Goal: Find specific page/section: Find specific page/section

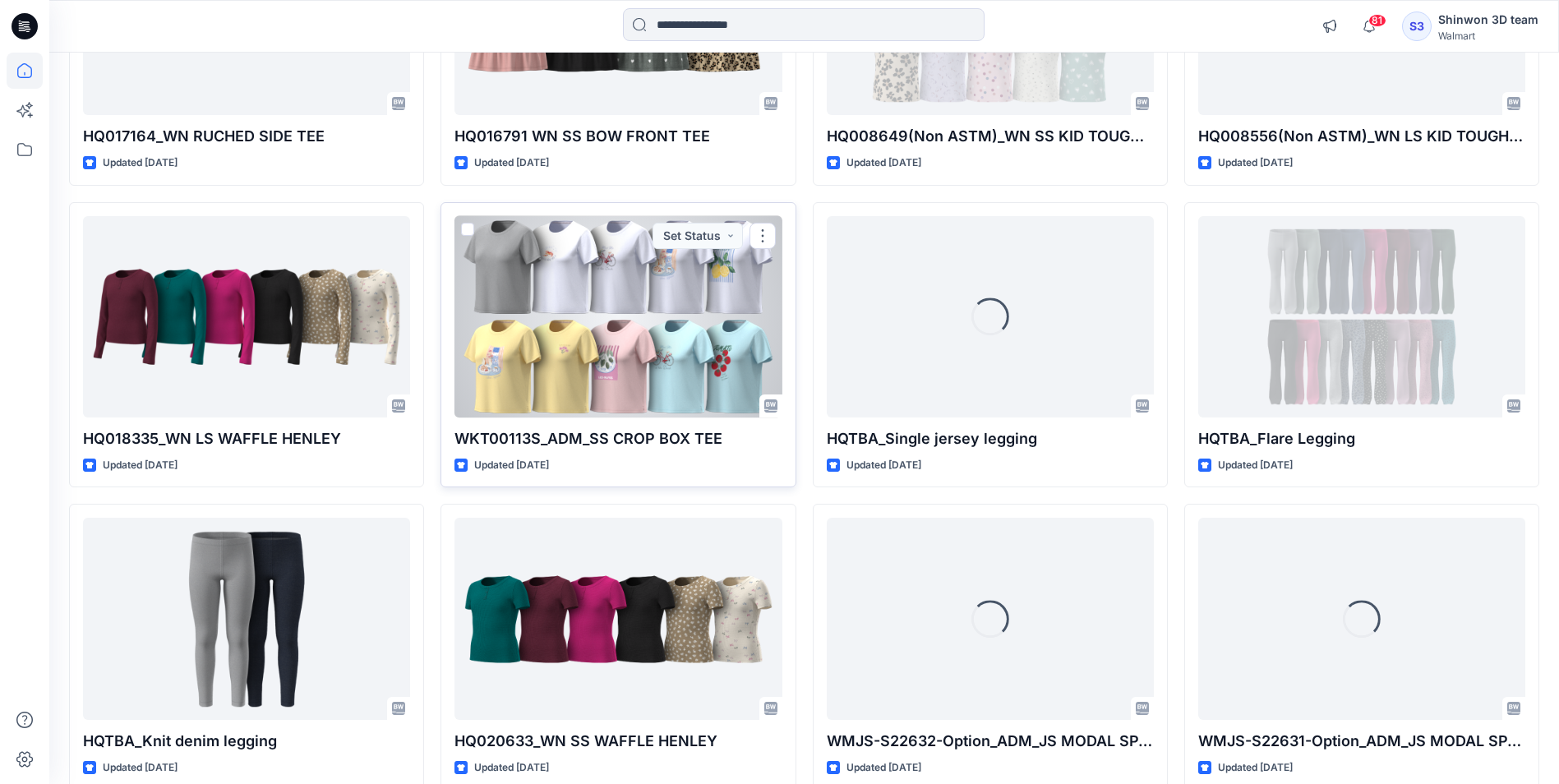
scroll to position [1156, 0]
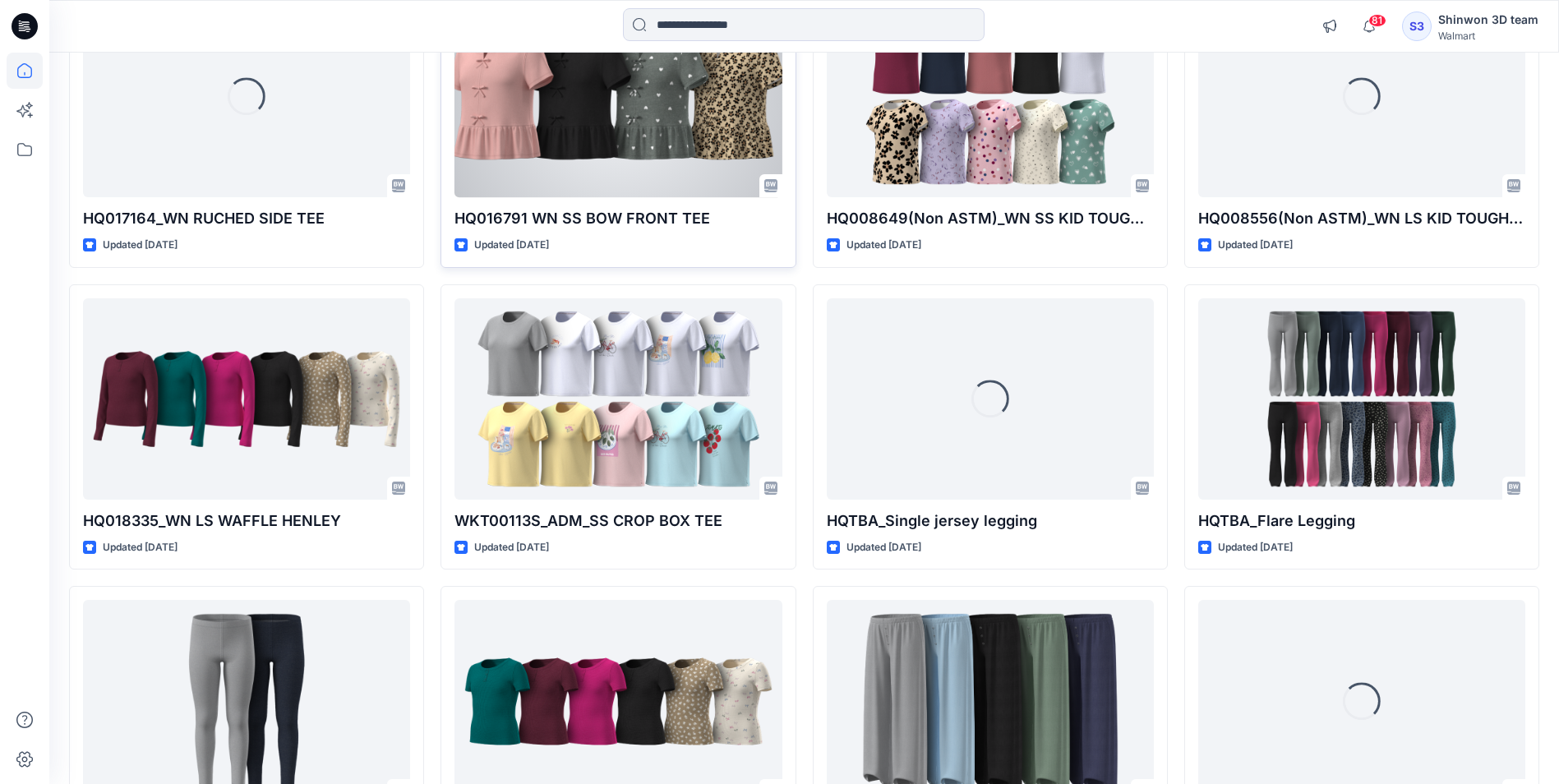
click at [680, 153] on div at bounding box center [618, 96] width 327 height 201
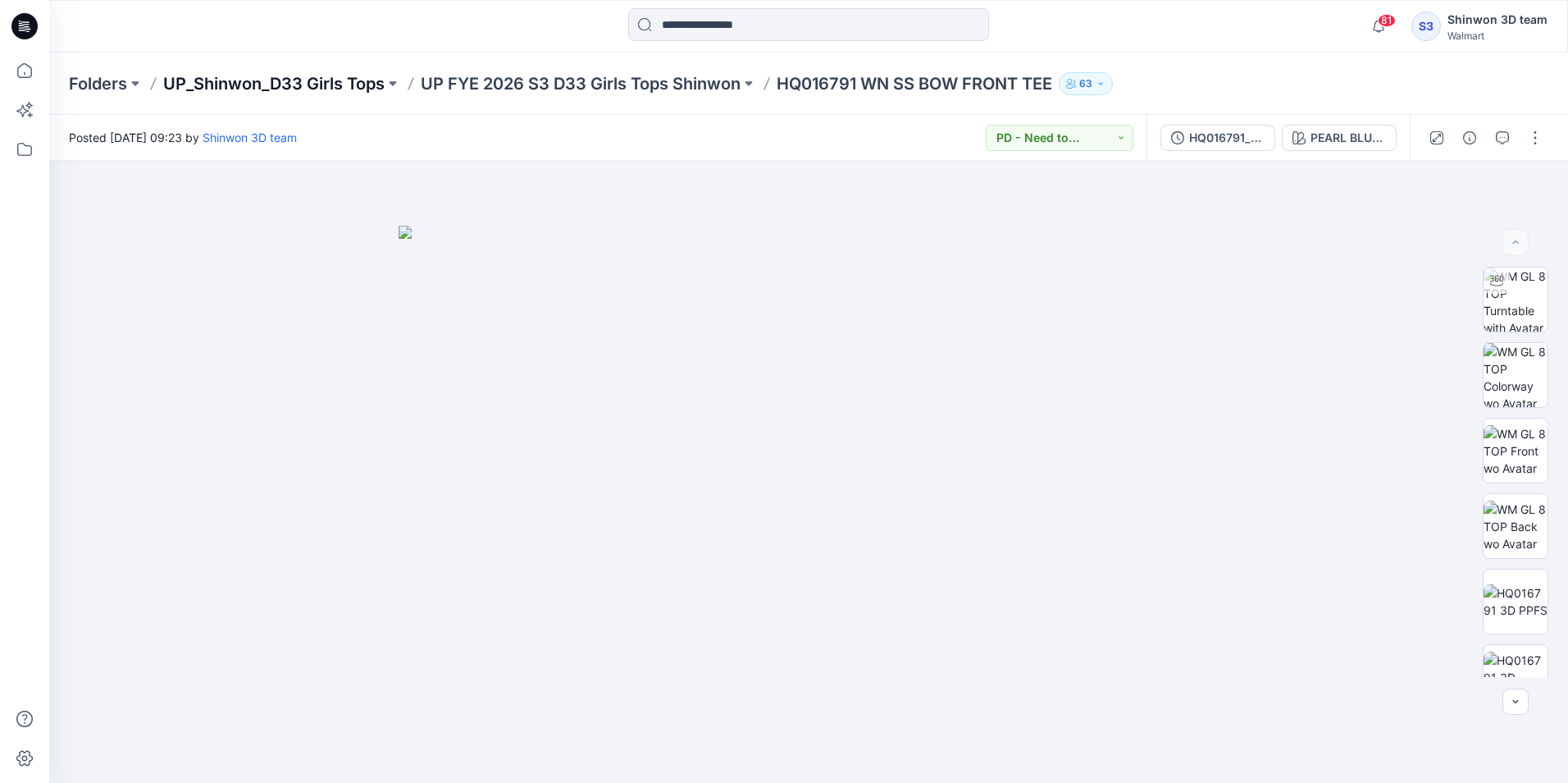
click at [344, 78] on p "UP_Shinwon_D33 Girls Tops" at bounding box center [274, 83] width 222 height 23
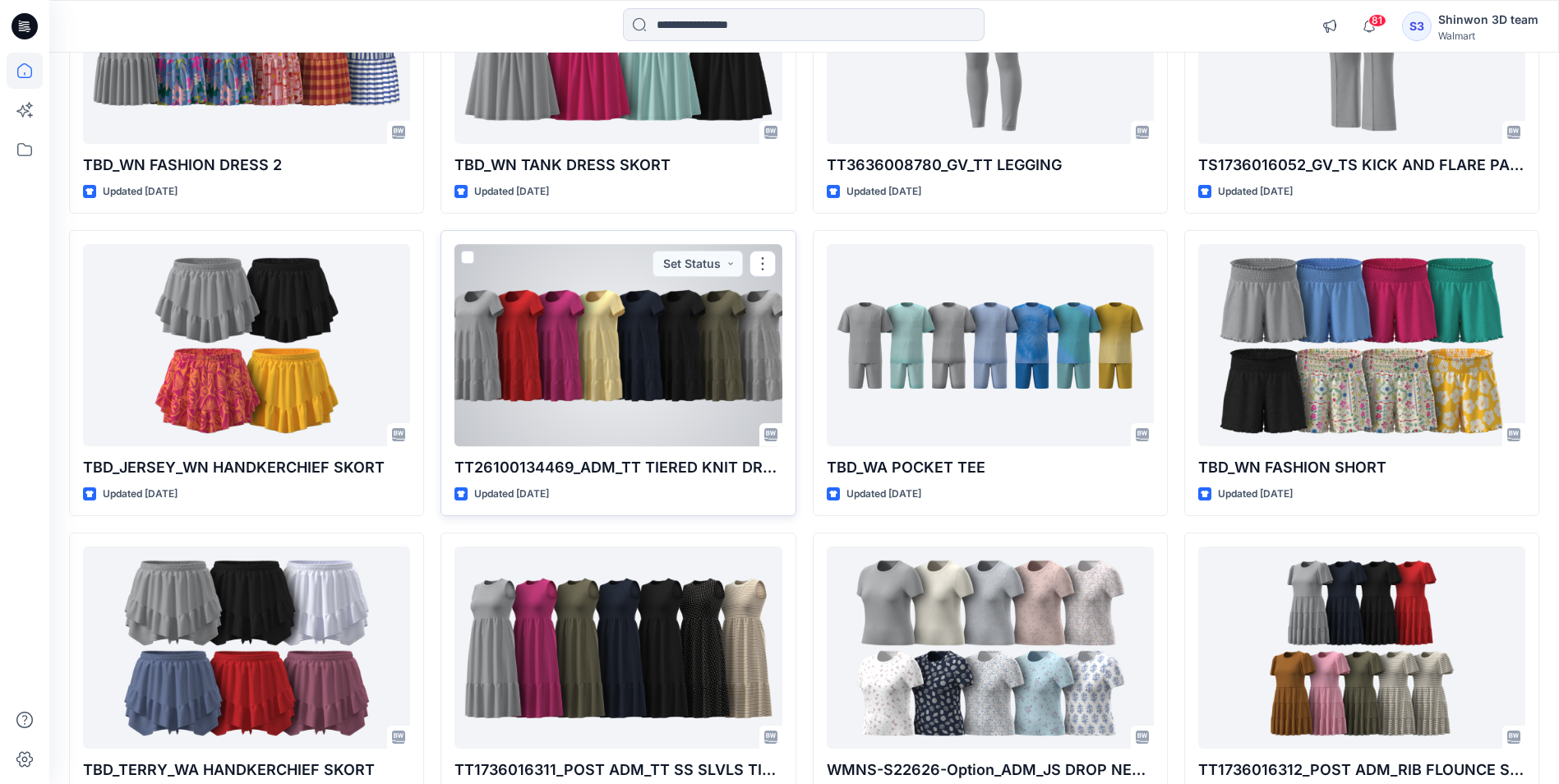
scroll to position [3304, 0]
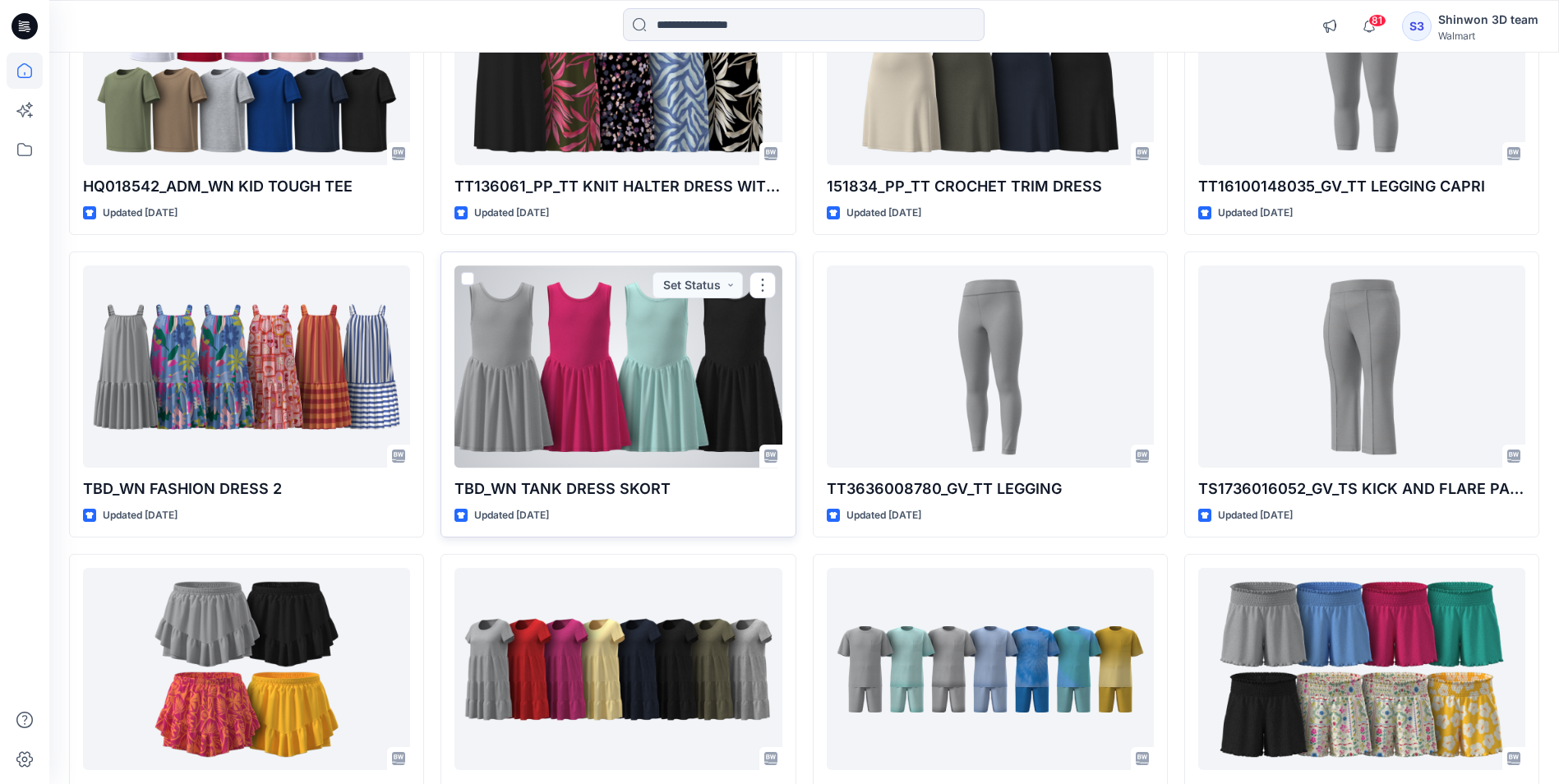
click at [608, 322] on div at bounding box center [618, 366] width 327 height 201
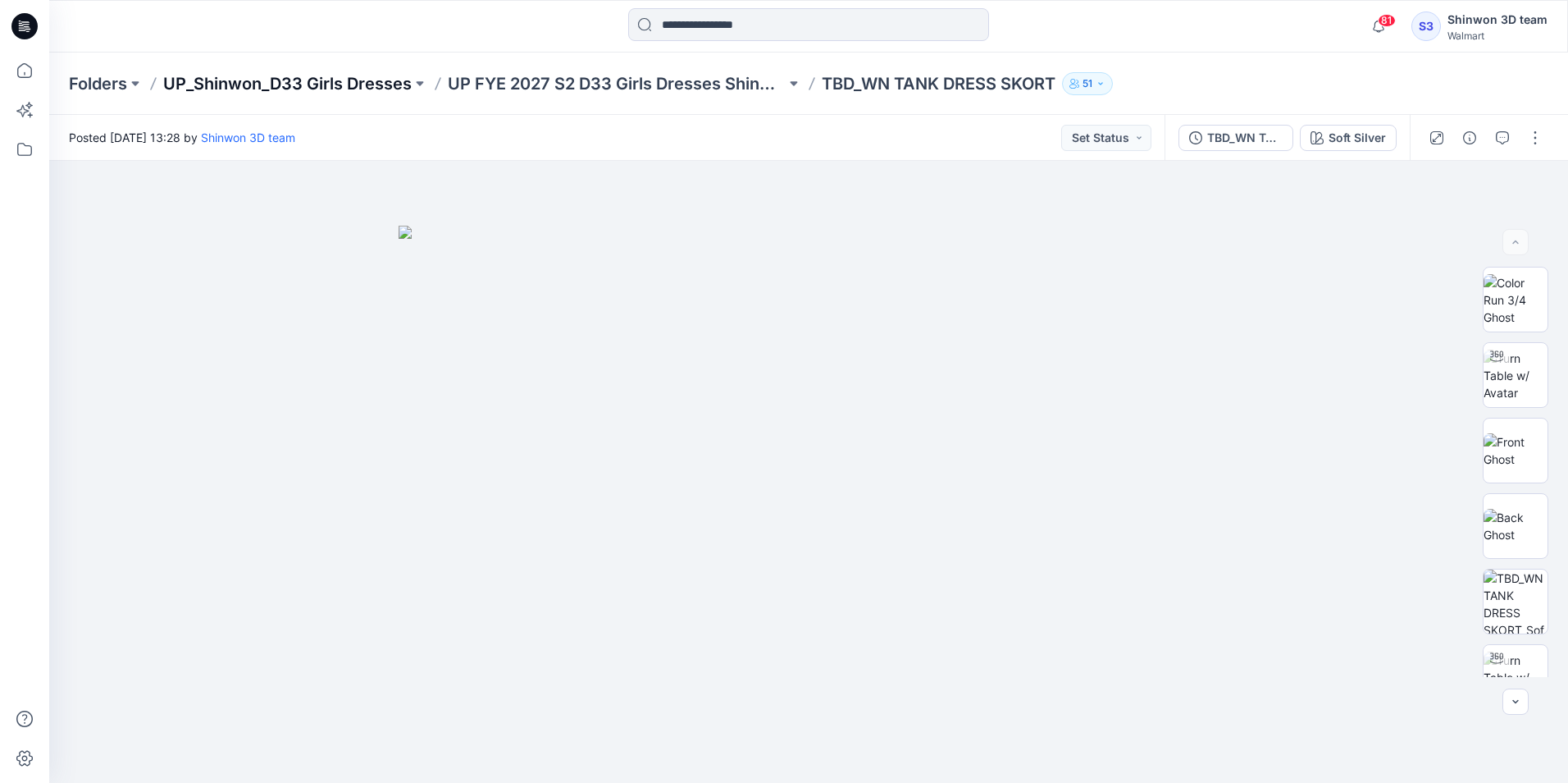
click at [247, 81] on p "UP_Shinwon_D33 Girls Dresses" at bounding box center [287, 83] width 248 height 23
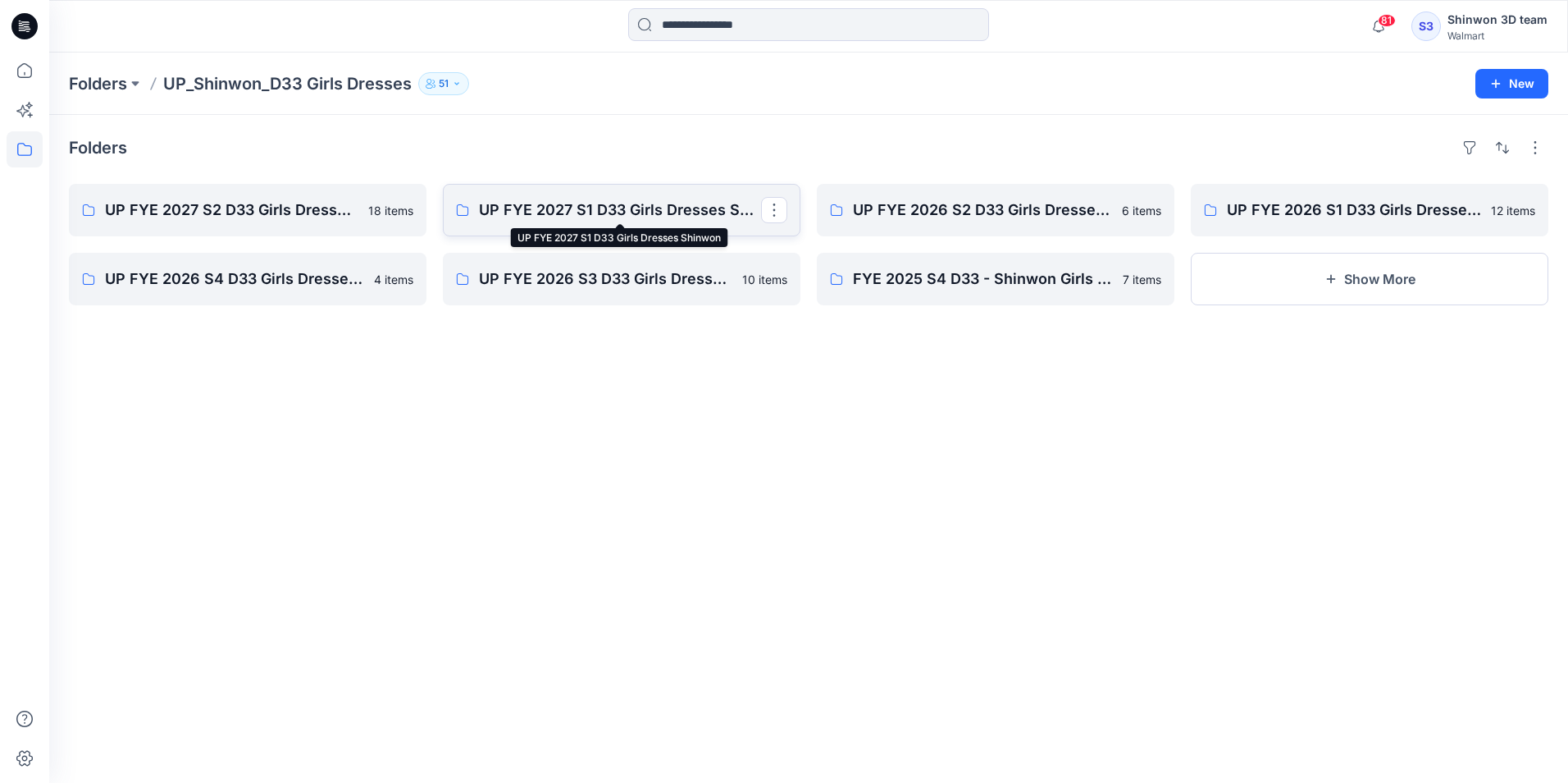
click at [590, 204] on p "UP FYE 2027 S1 D33 Girls Dresses Shinwon" at bounding box center [619, 210] width 282 height 23
